Goal: Task Accomplishment & Management: Use online tool/utility

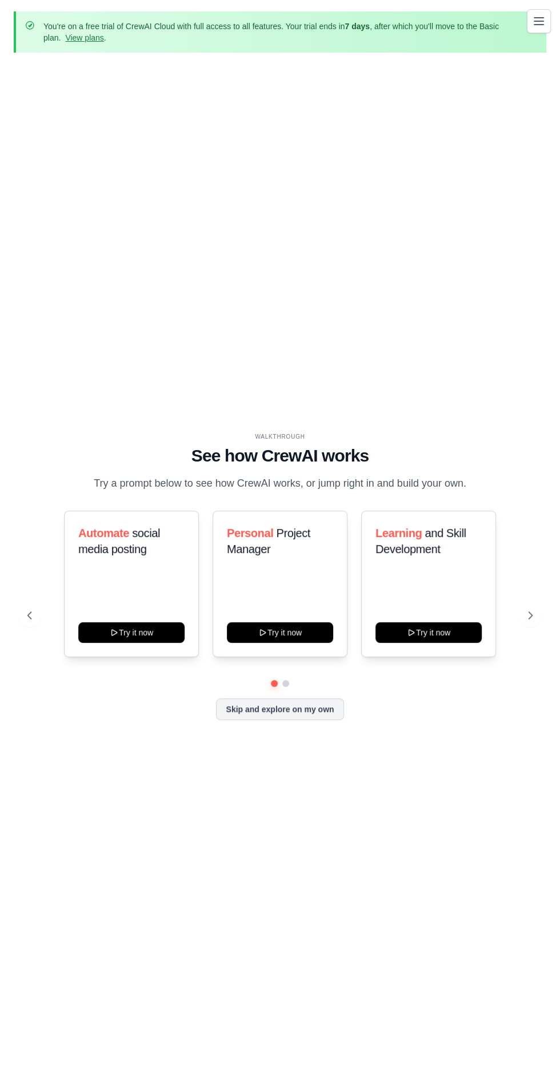
click at [541, 656] on div "WALKTHROUGH See how [PERSON_NAME] works Try a prompt below to see how [PERSON_N…" at bounding box center [280, 584] width 533 height 305
click at [531, 26] on button "Toggle navigation" at bounding box center [539, 21] width 24 height 24
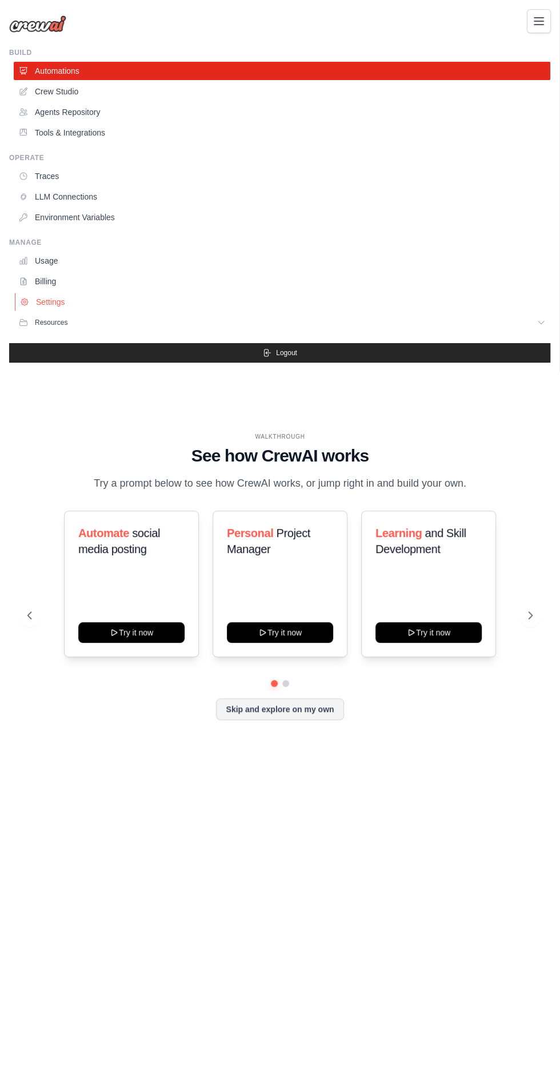
click at [59, 304] on link "Settings" at bounding box center [283, 302] width 537 height 18
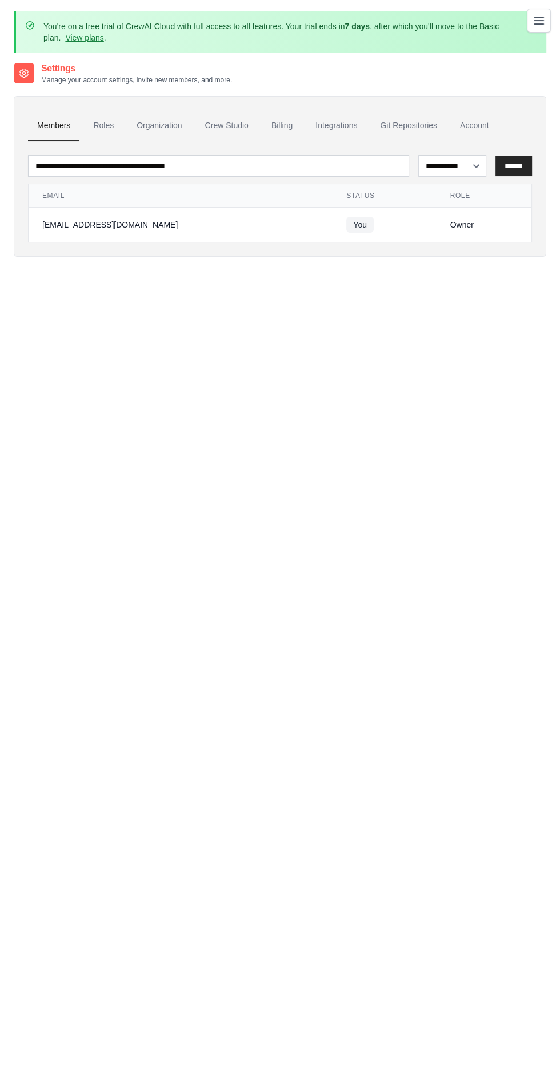
click at [531, 26] on button "Toggle navigation" at bounding box center [539, 21] width 24 height 24
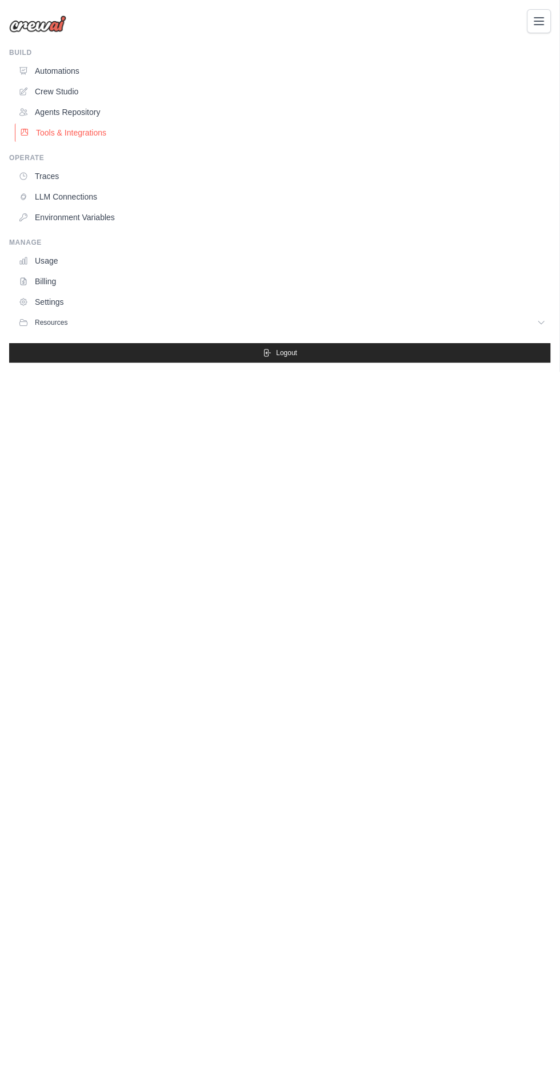
click at [390, 127] on link "Tools & Integrations" at bounding box center [283, 132] width 537 height 18
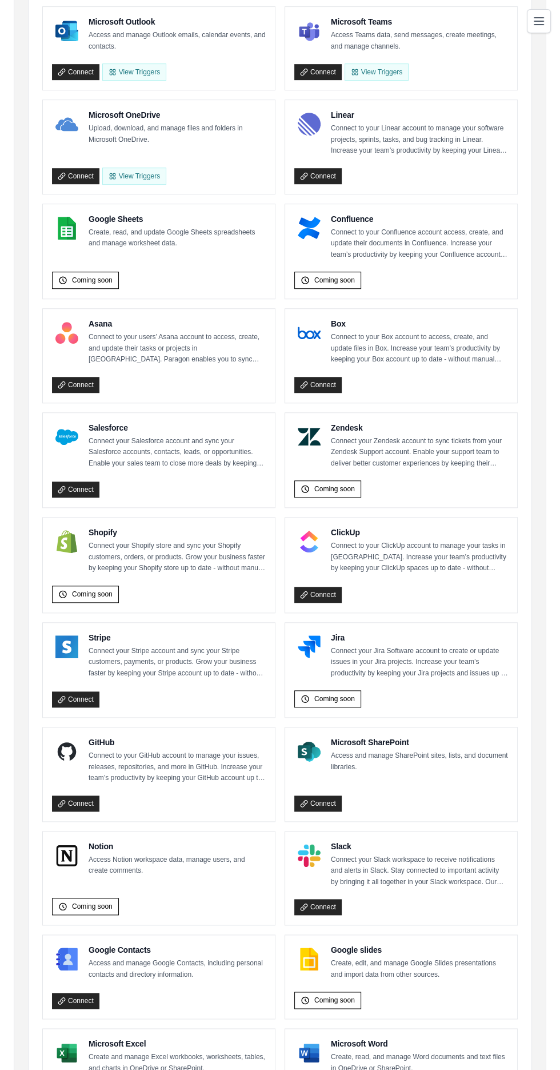
scroll to position [468, 0]
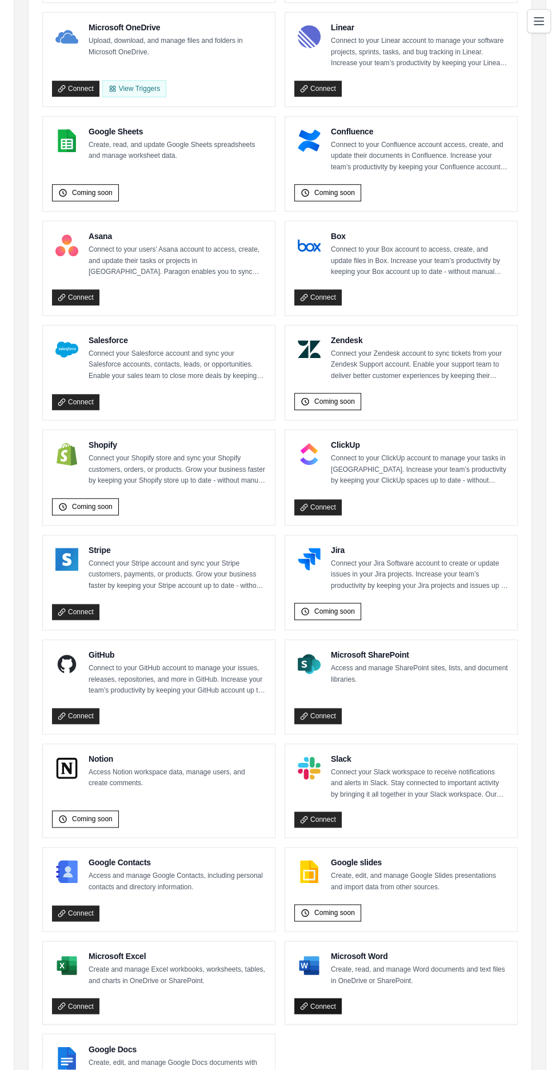
click at [309, 1003] on link "Connect" at bounding box center [317, 1006] width 47 height 16
click at [80, 905] on link "Connect" at bounding box center [75, 913] width 47 height 16
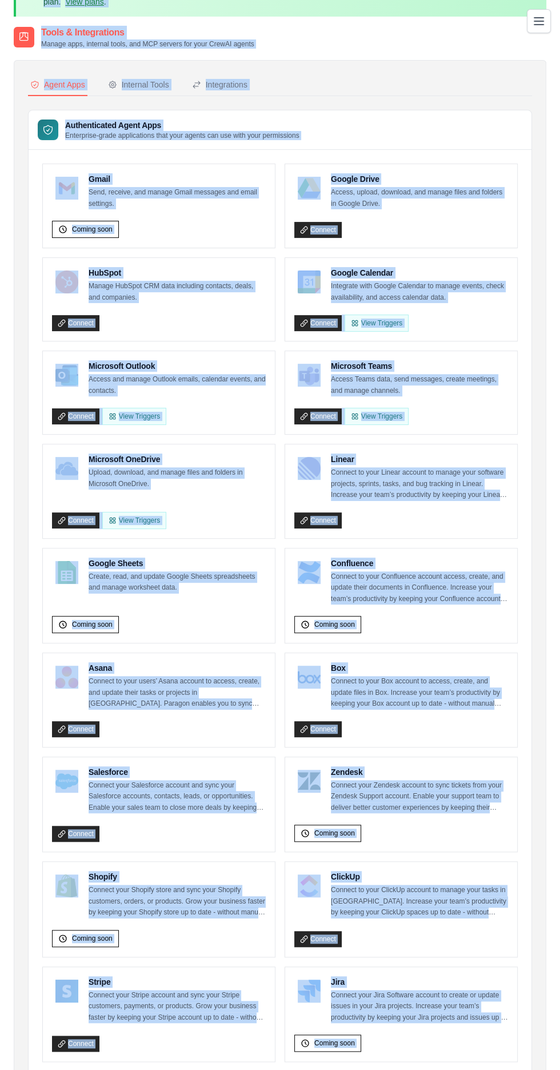
scroll to position [0, 0]
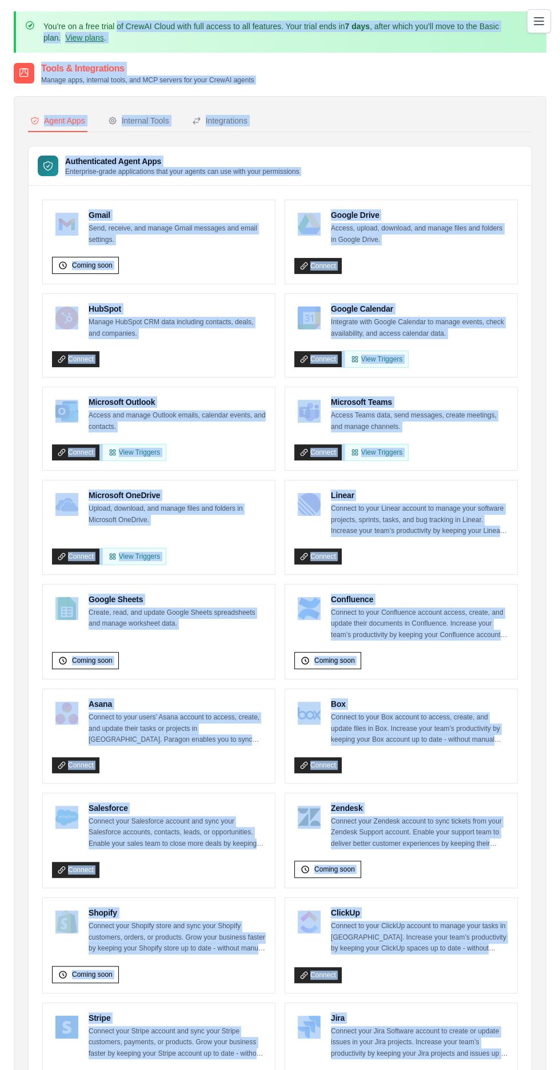
copy div "You're on a free trial of CrewAI Cloud with full access to all features. Your t…"
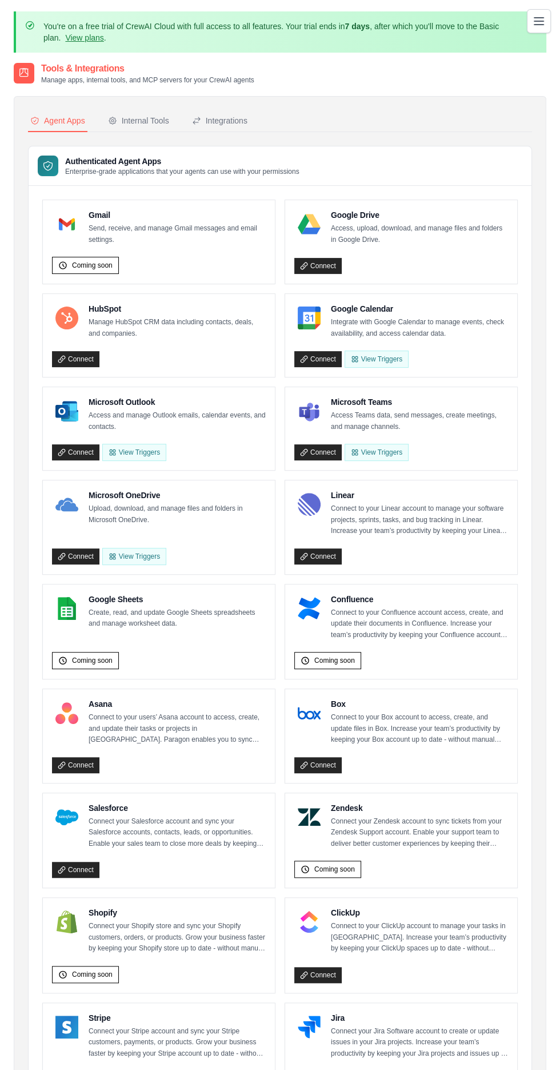
click at [428, 239] on p "Access, upload, download, and manage files and folders in Google Drive." at bounding box center [419, 234] width 177 height 22
click at [153, 120] on div "Internal Tools" at bounding box center [138, 120] width 61 height 11
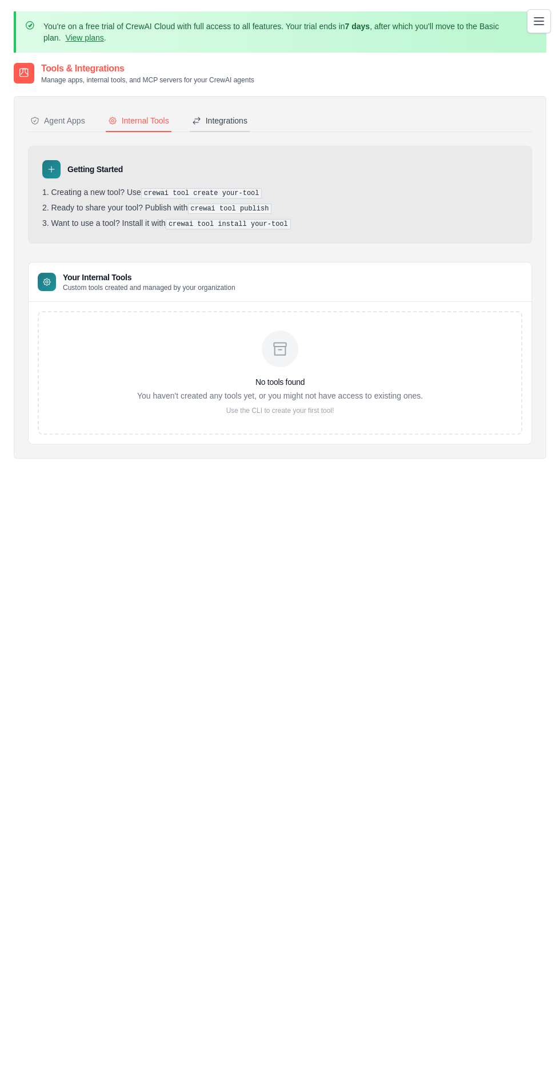
click at [241, 120] on div "Integrations" at bounding box center [219, 120] width 55 height 11
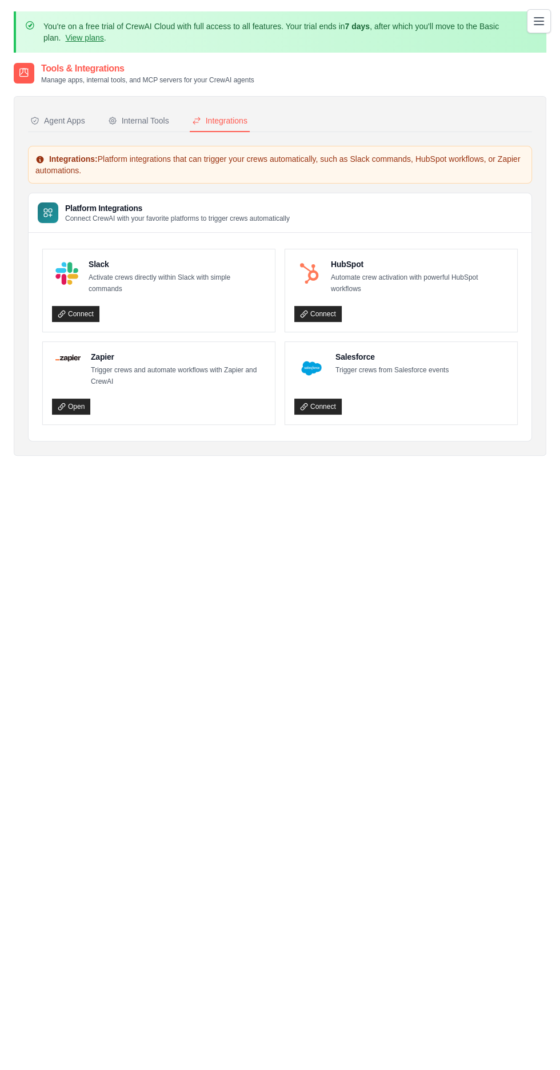
scroll to position [3, 0]
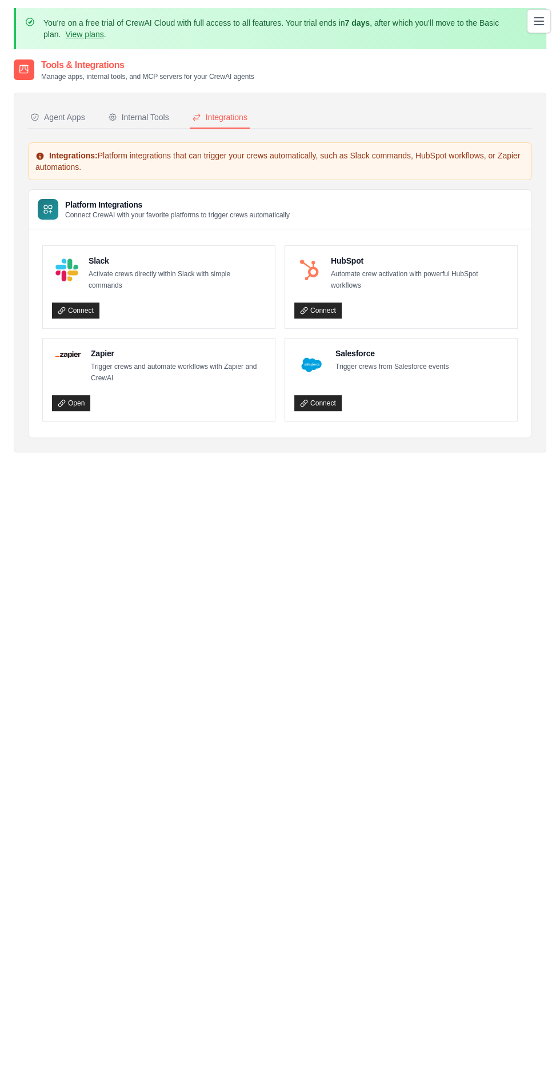
copy div "Agent Apps Internal Tools Integrations Authenticated Agent Apps Enterprise-grad…"
